Goal: Book appointment/travel/reservation

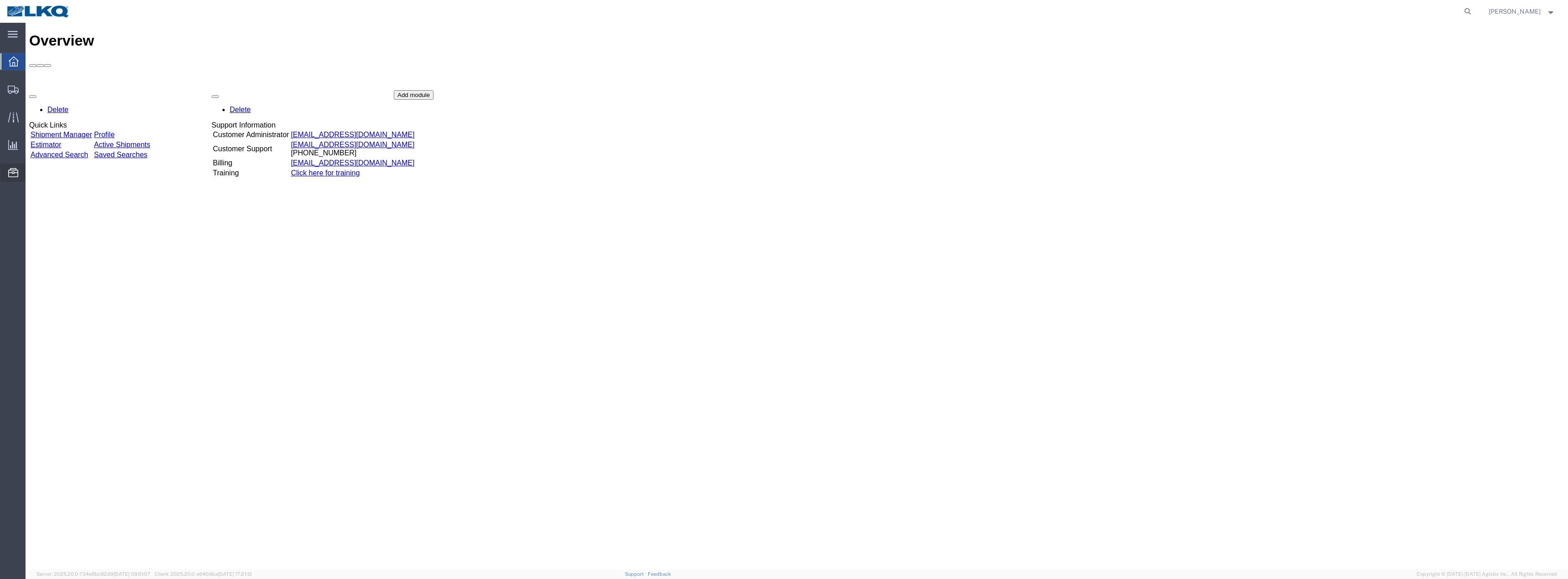
click at [0, 0] on span "Location Appointment" at bounding box center [0, 0] width 0 height 0
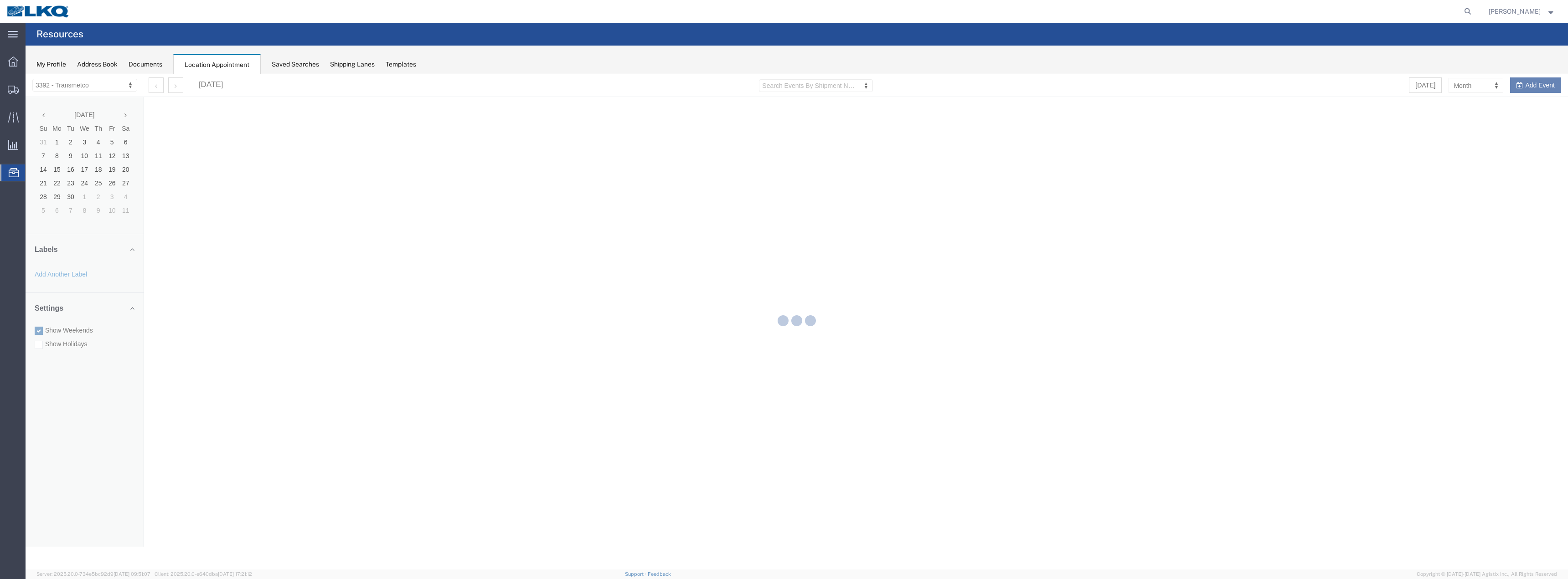
select select "28018"
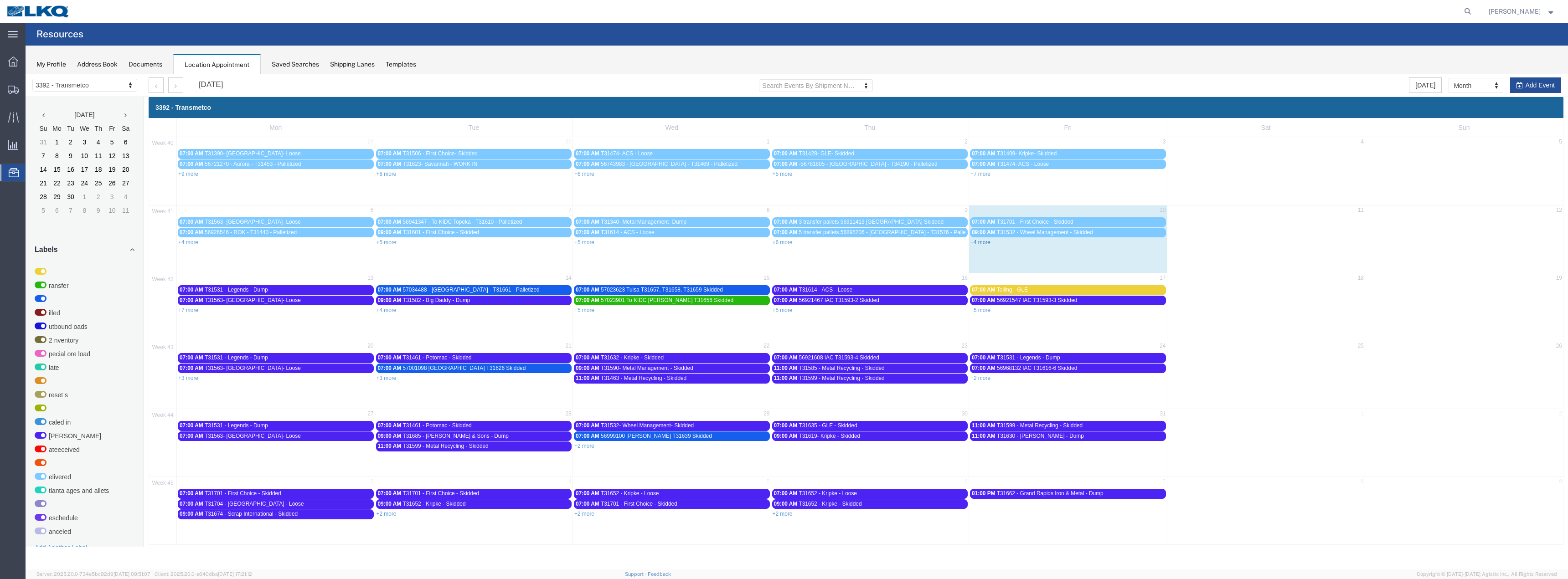
click at [982, 243] on link "+4 more" at bounding box center [980, 242] width 20 height 6
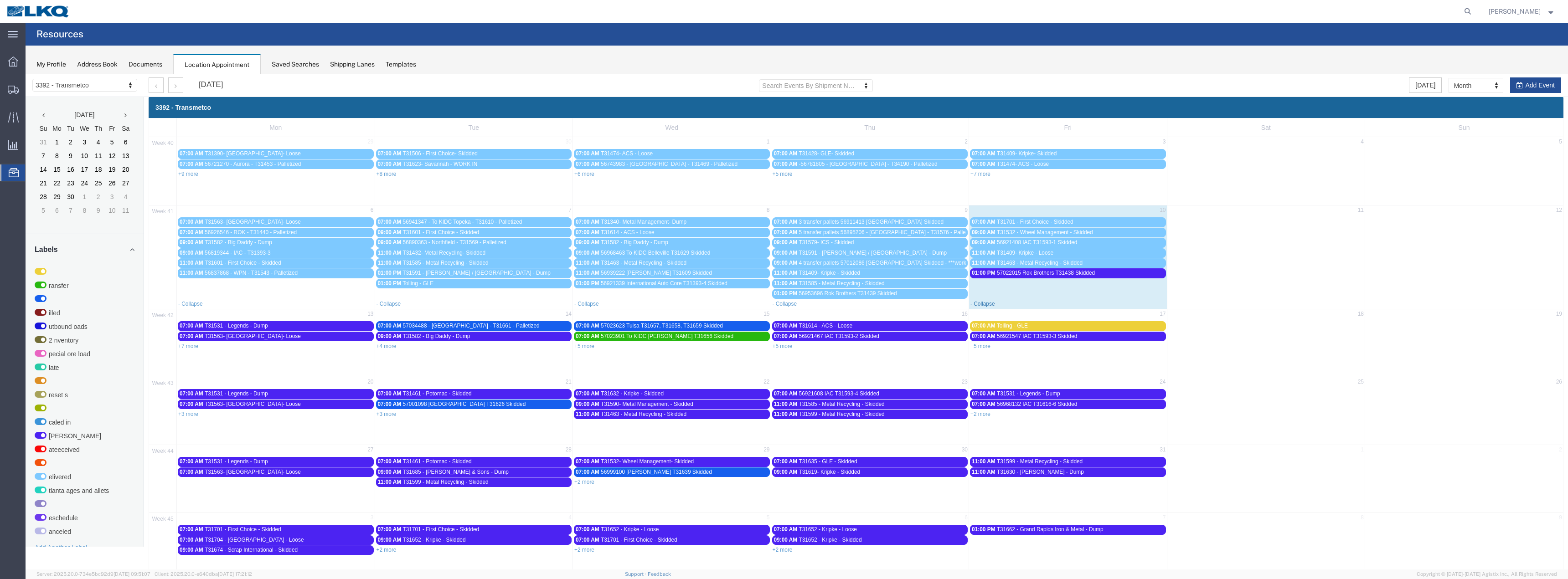
click at [985, 303] on link "- Collapse" at bounding box center [982, 303] width 24 height 6
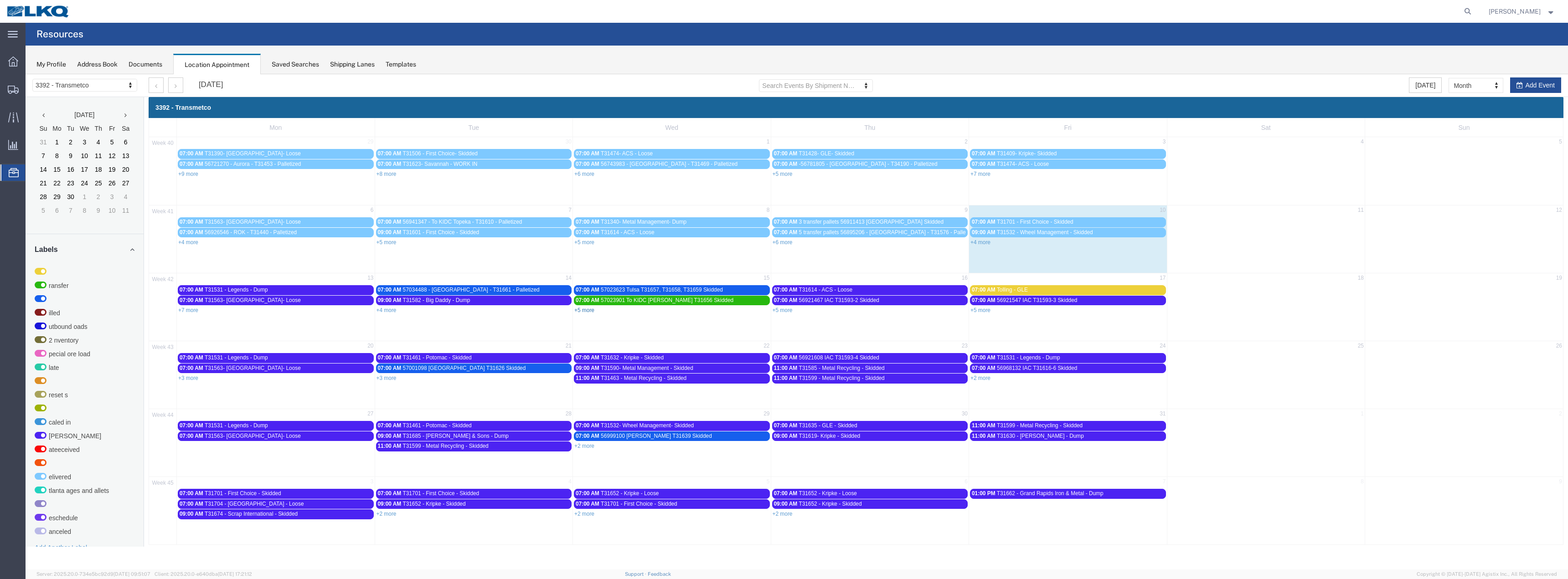
click at [589, 312] on link "+5 more" at bounding box center [584, 310] width 20 height 6
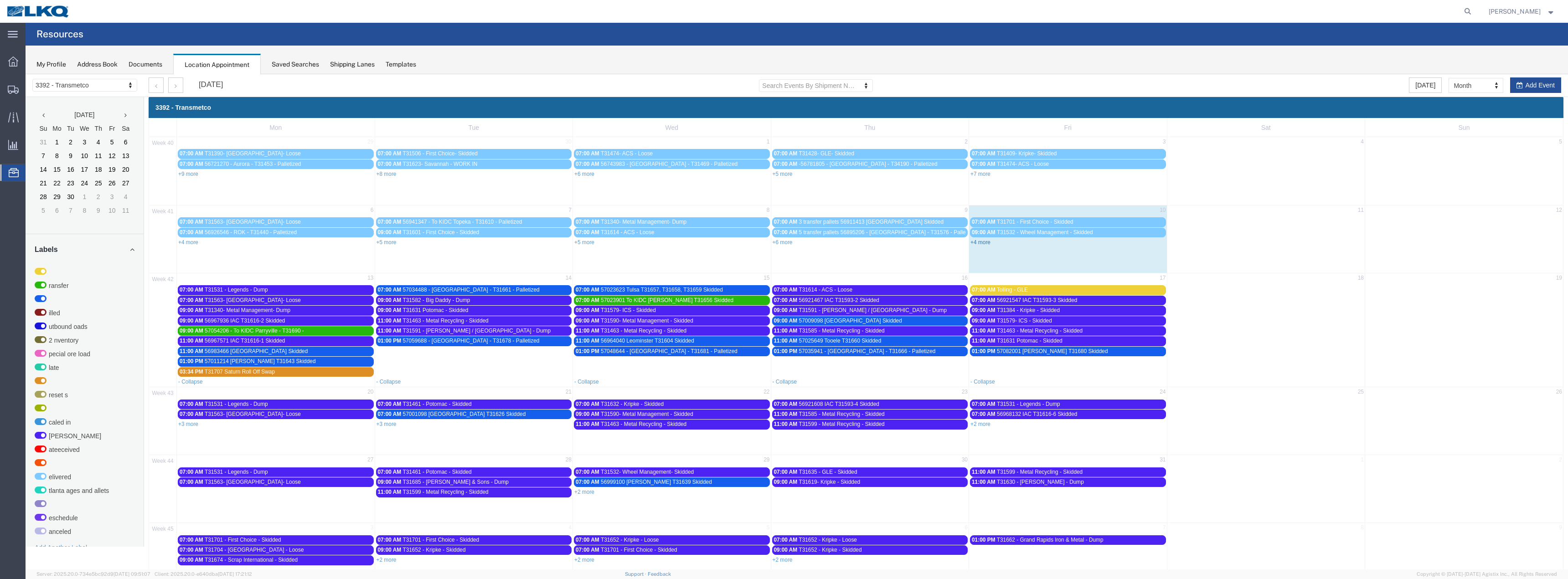
click at [981, 240] on link "+4 more" at bounding box center [980, 242] width 20 height 6
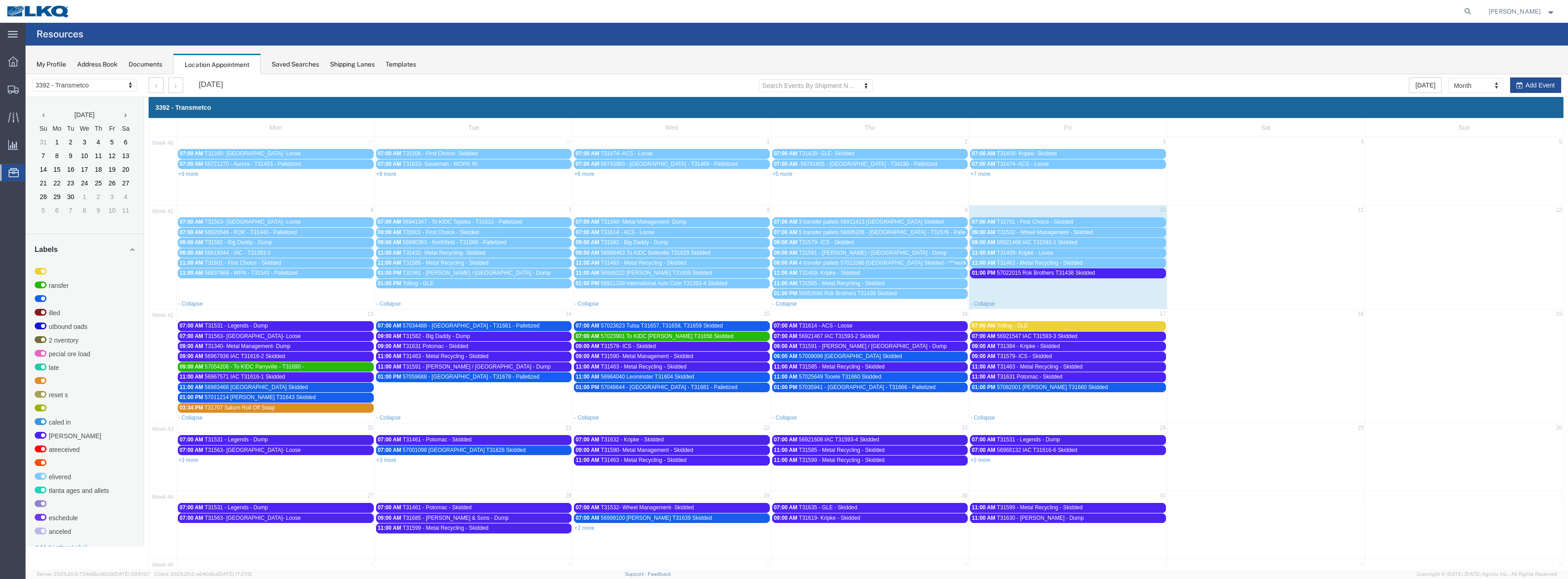
click at [983, 305] on link "- Collapse" at bounding box center [982, 303] width 24 height 6
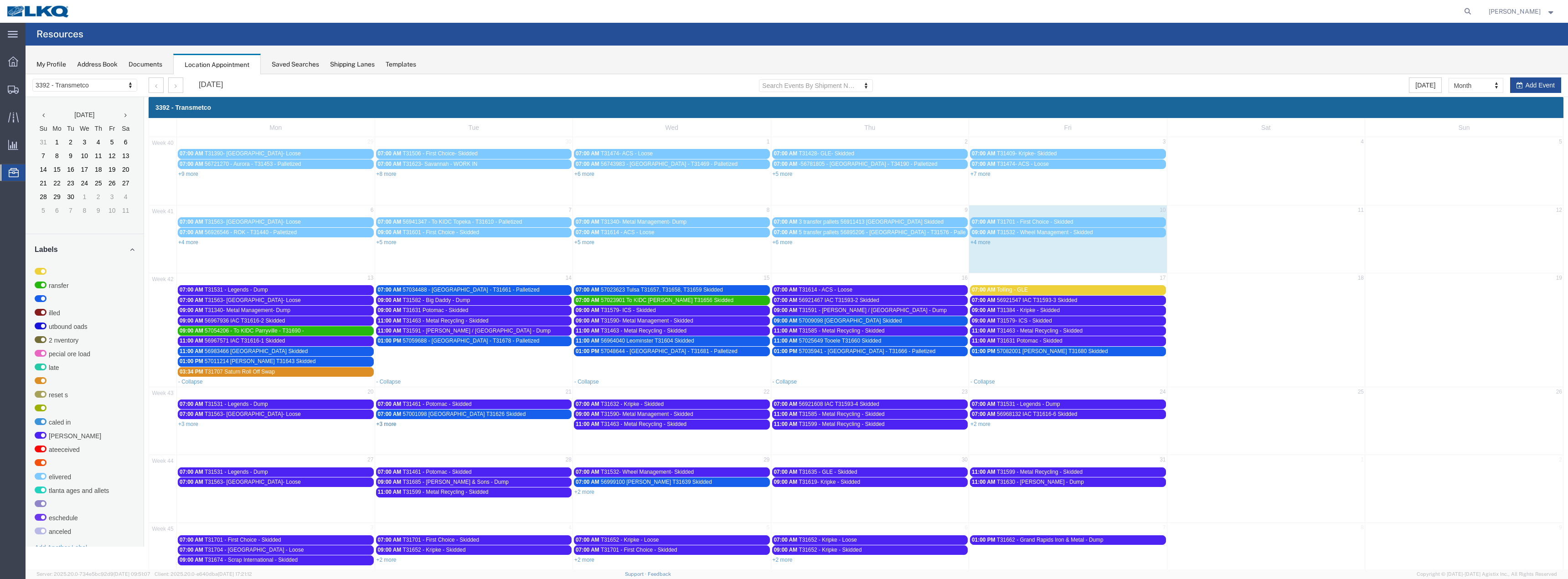
click at [390, 425] on link "+3 more" at bounding box center [387, 424] width 20 height 6
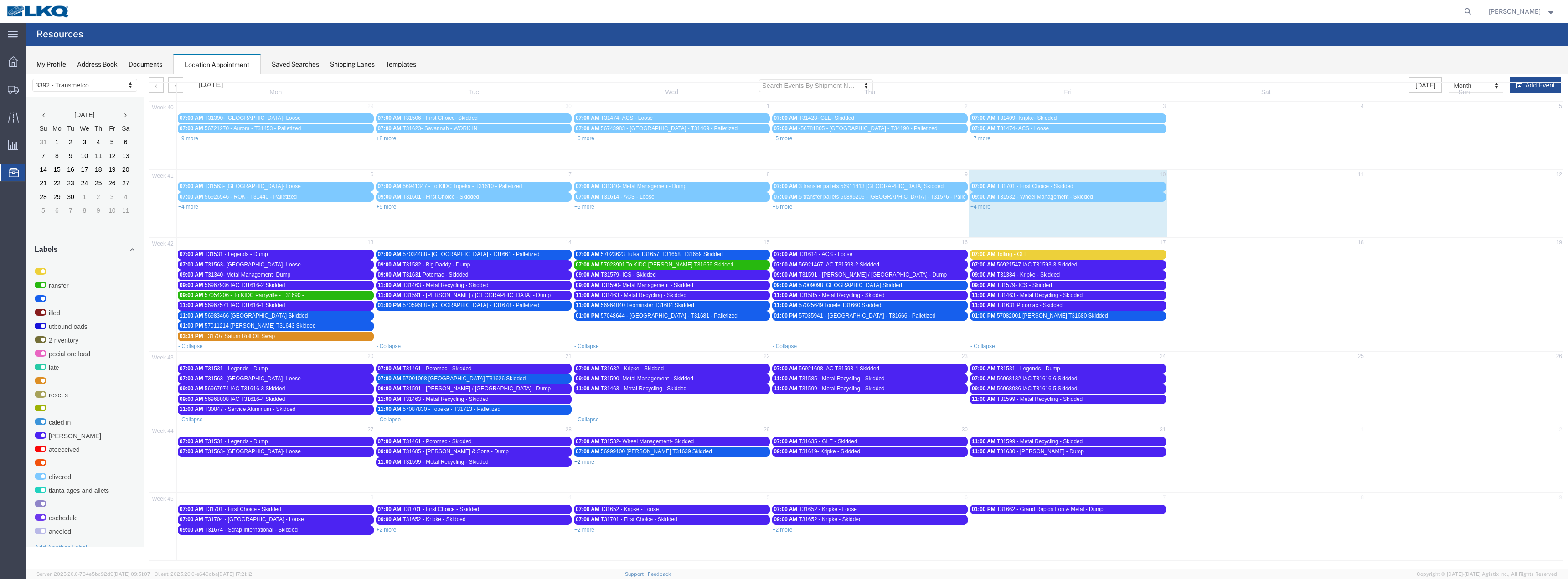
scroll to position [36, 0]
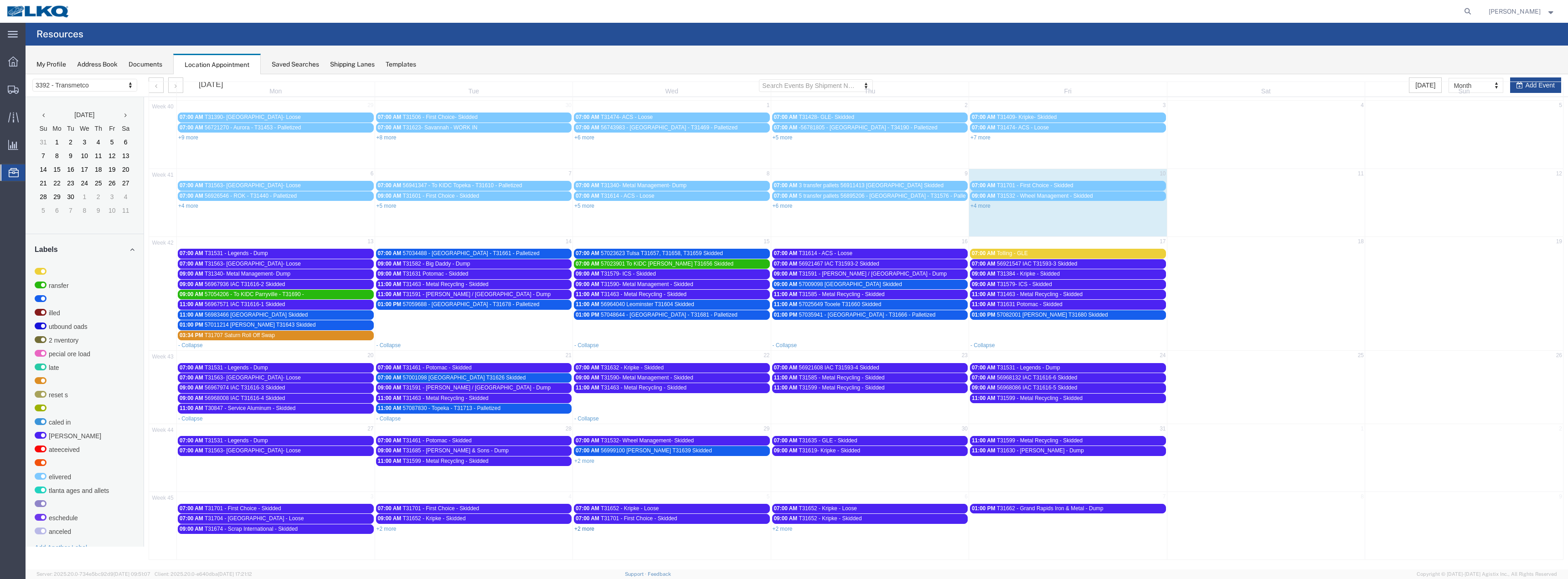
click at [584, 529] on link "+2 more" at bounding box center [584, 529] width 20 height 6
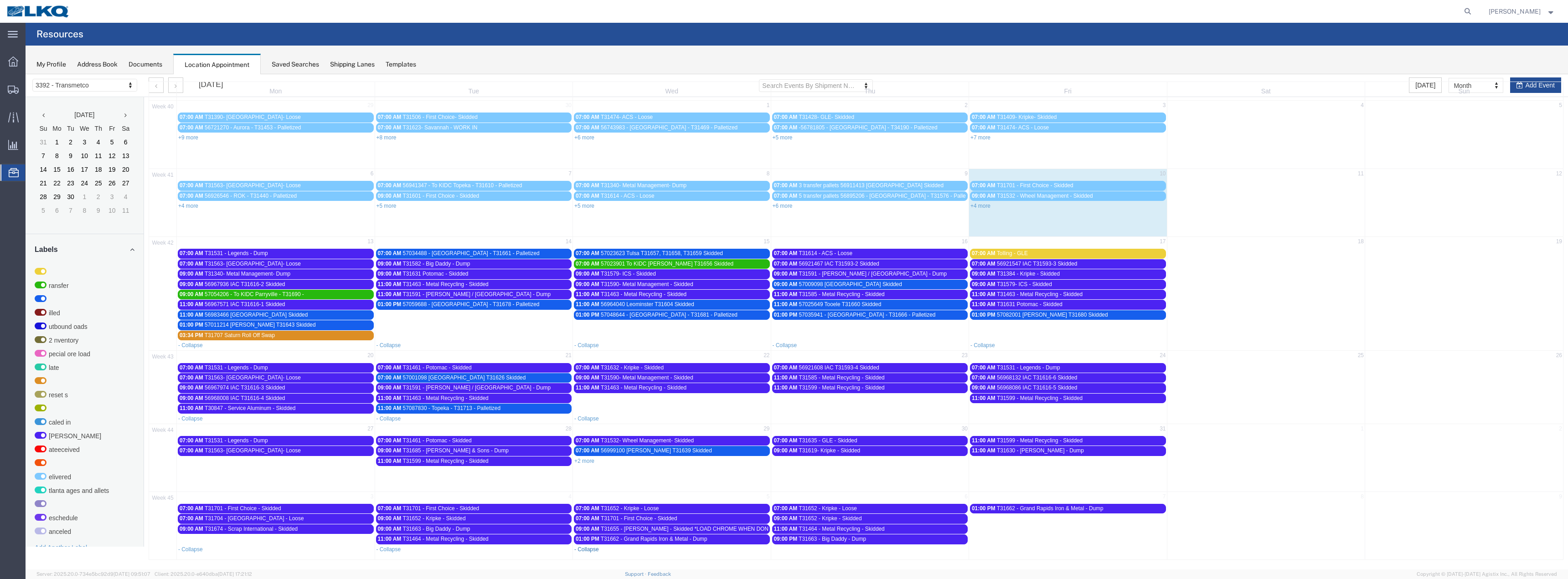
click at [583, 550] on link "- Collapse" at bounding box center [587, 549] width 24 height 6
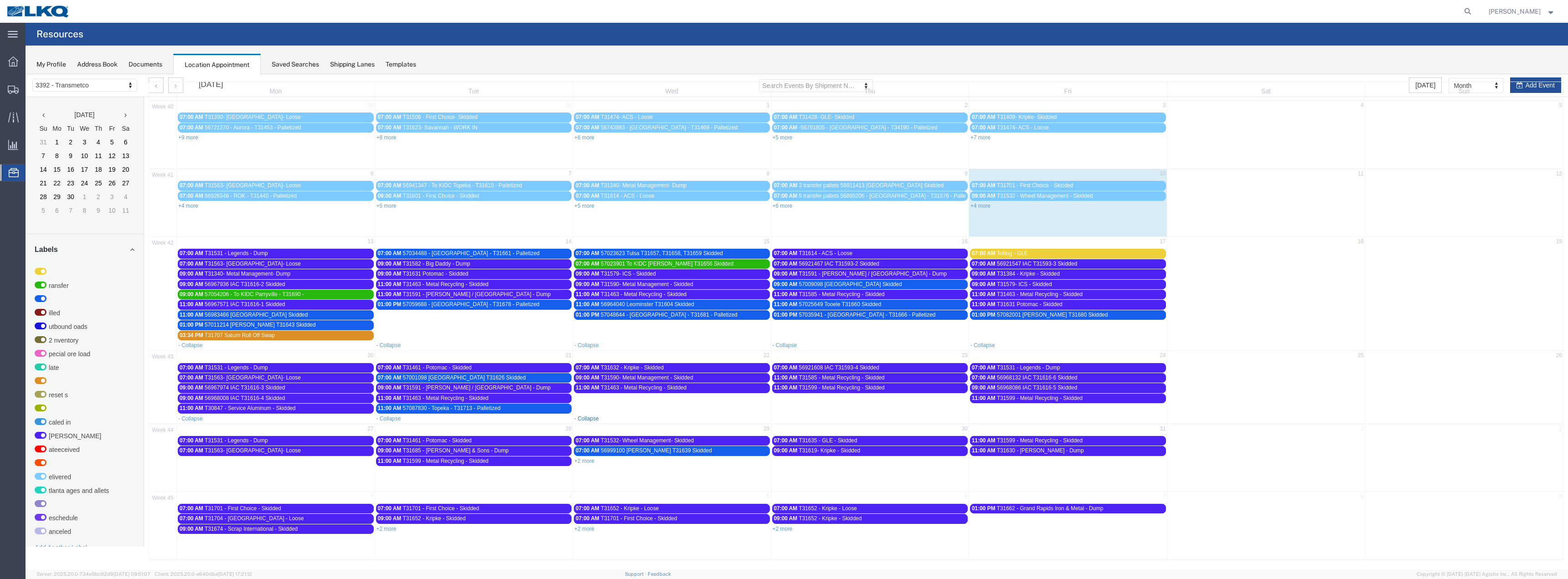
click at [587, 420] on link "- Collapse" at bounding box center [587, 418] width 24 height 6
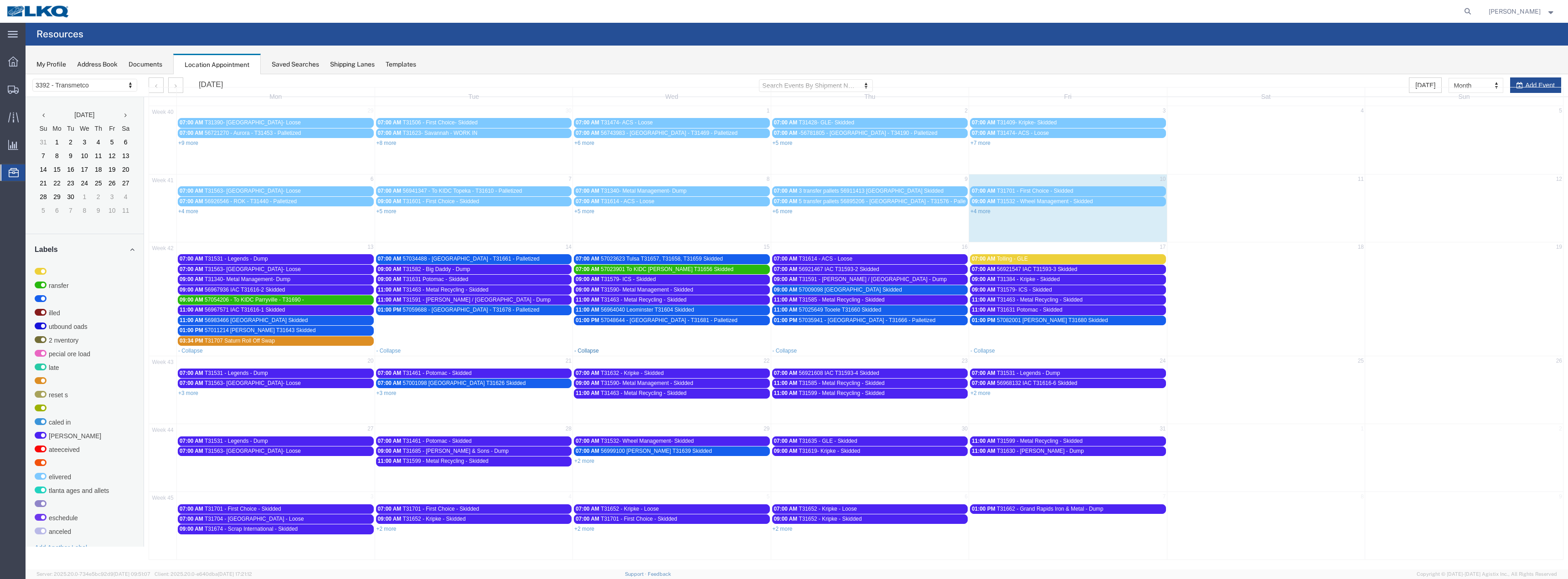
click at [592, 350] on link "- Collapse" at bounding box center [587, 350] width 24 height 6
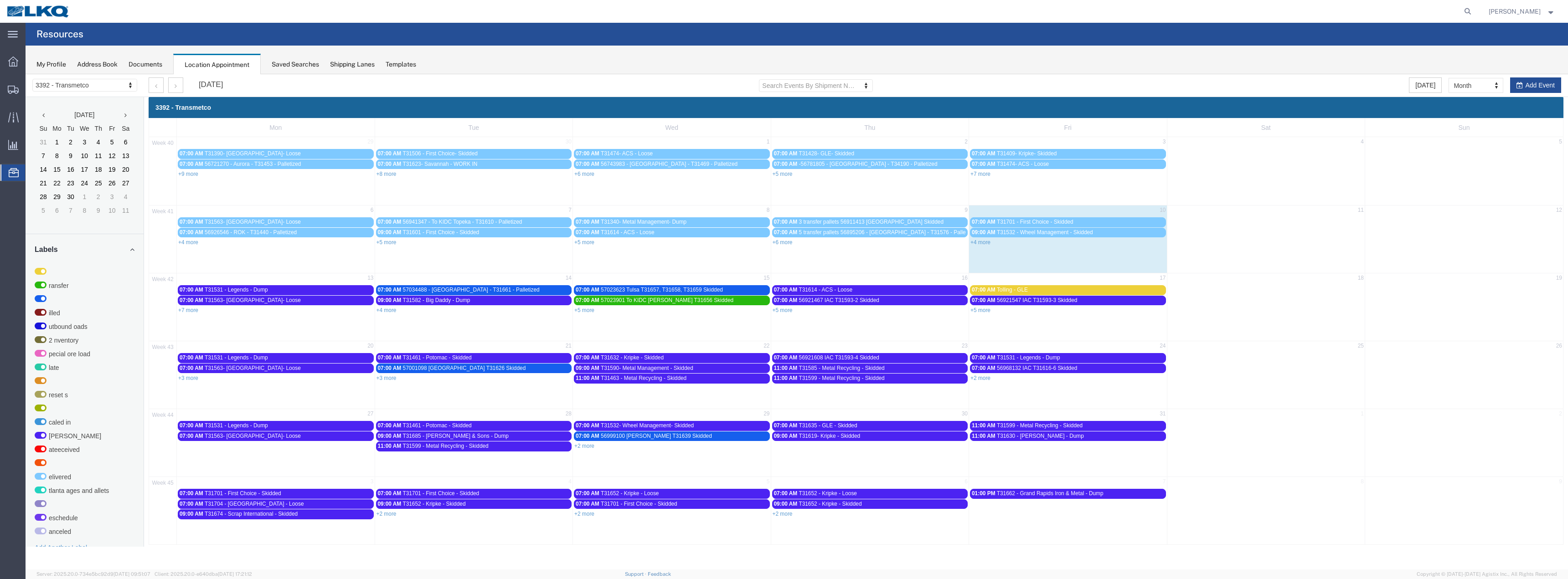
scroll to position [0, 0]
click at [587, 309] on link "+5 more" at bounding box center [584, 310] width 20 height 6
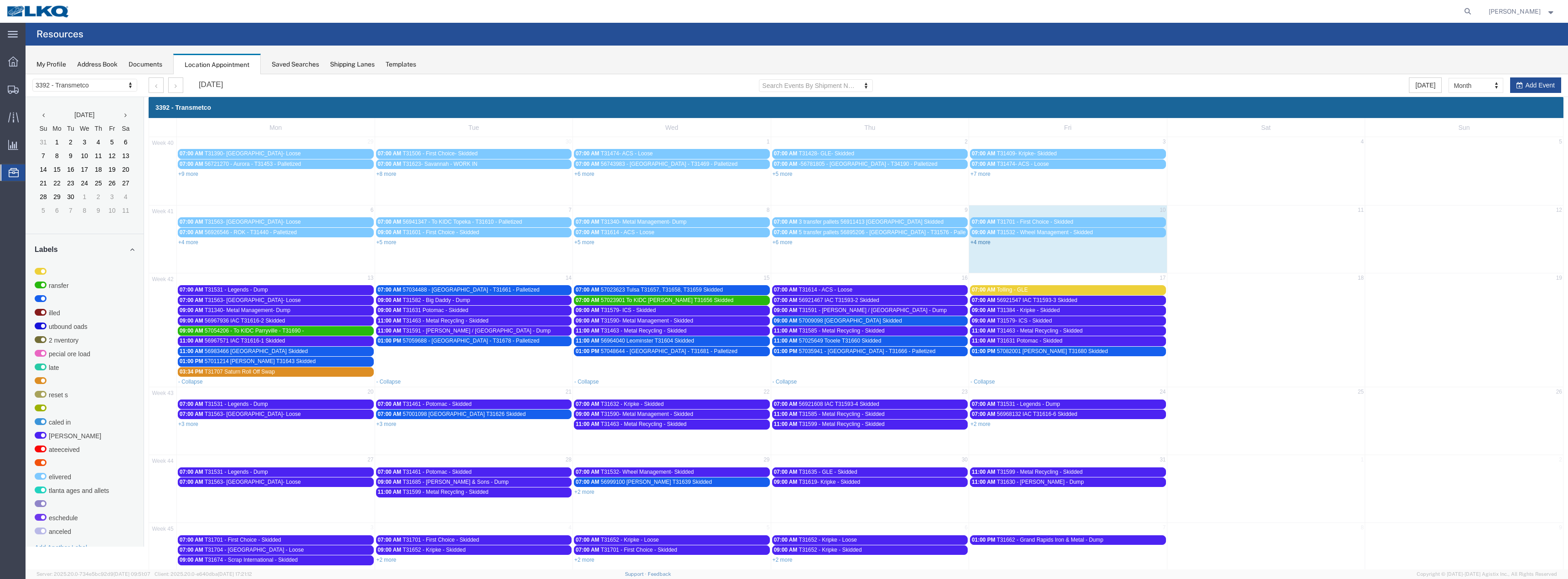
click at [981, 246] on div "+4 more" at bounding box center [1068, 241] width 198 height 9
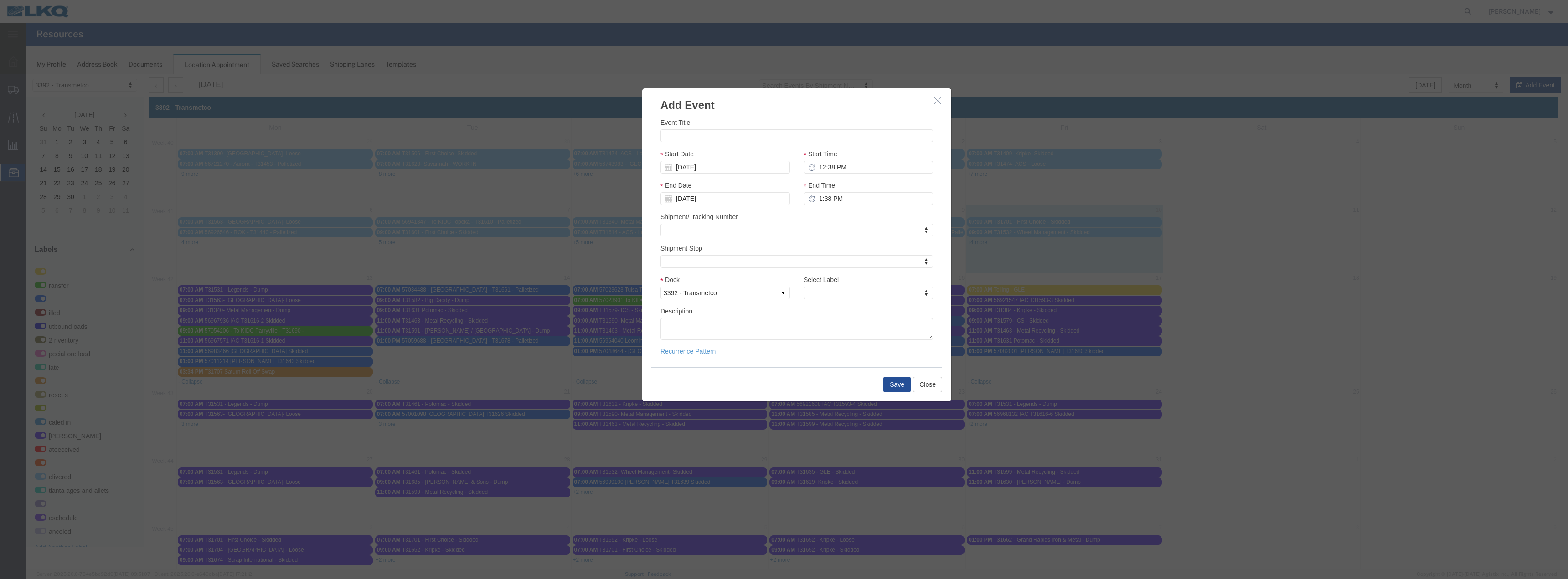
click at [936, 105] on button "button" at bounding box center [939, 101] width 12 height 12
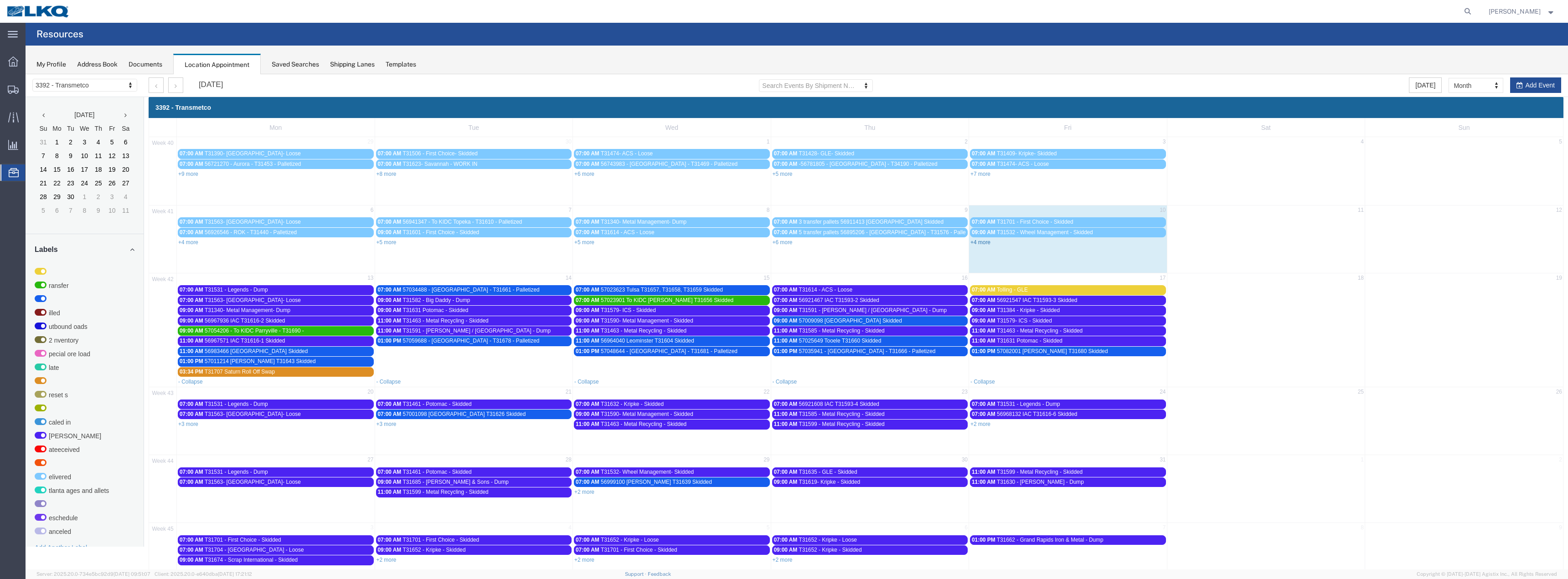
click at [976, 240] on link "+4 more" at bounding box center [980, 242] width 20 height 6
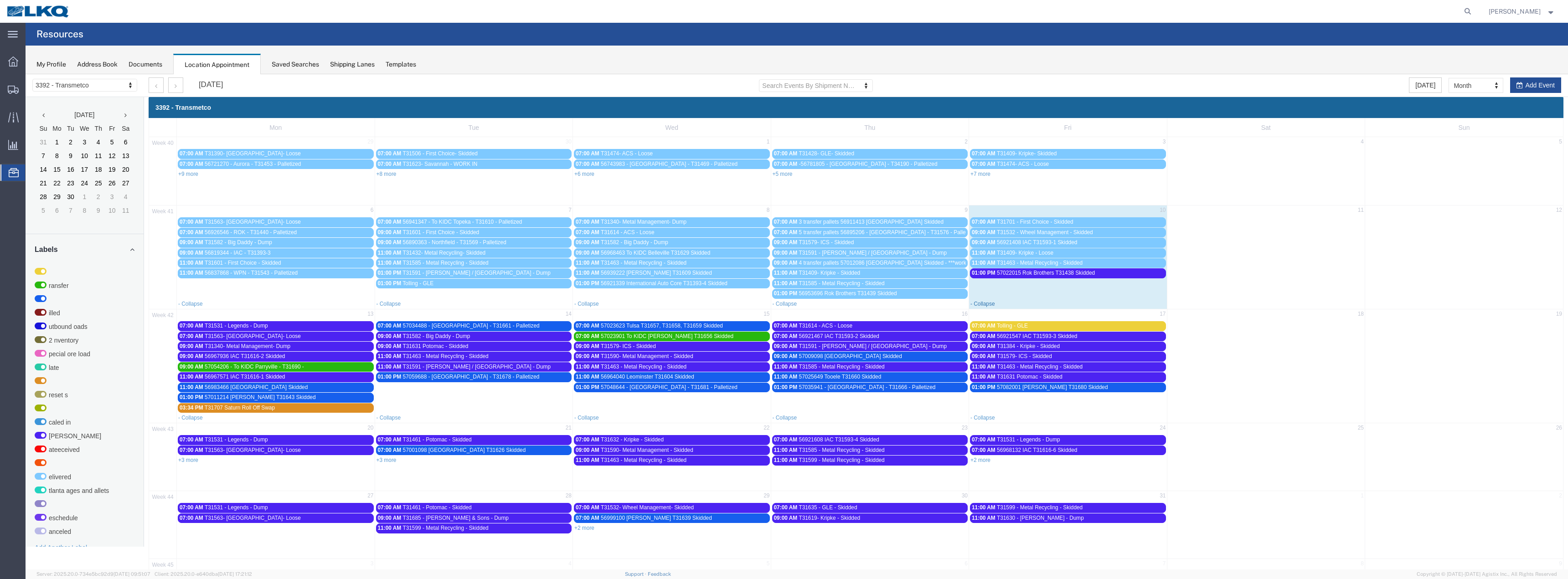
click at [979, 305] on link "- Collapse" at bounding box center [982, 303] width 24 height 6
